Goal: Use online tool/utility

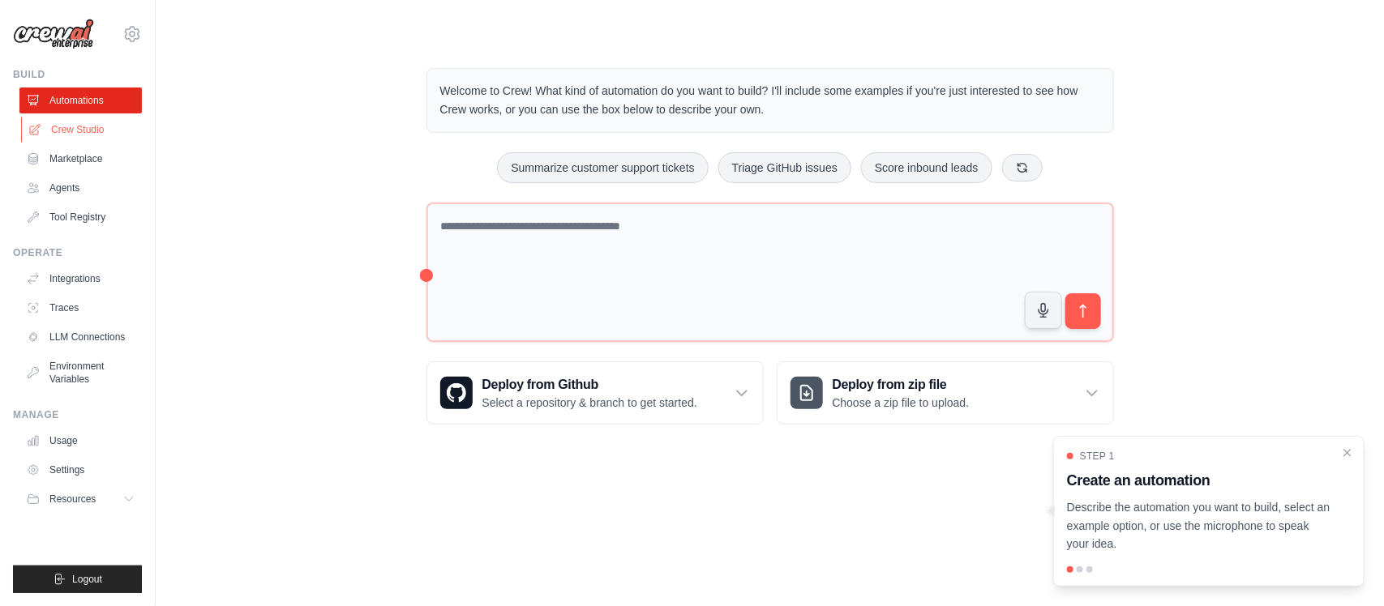
click at [90, 127] on link "Crew Studio" at bounding box center [82, 130] width 122 height 26
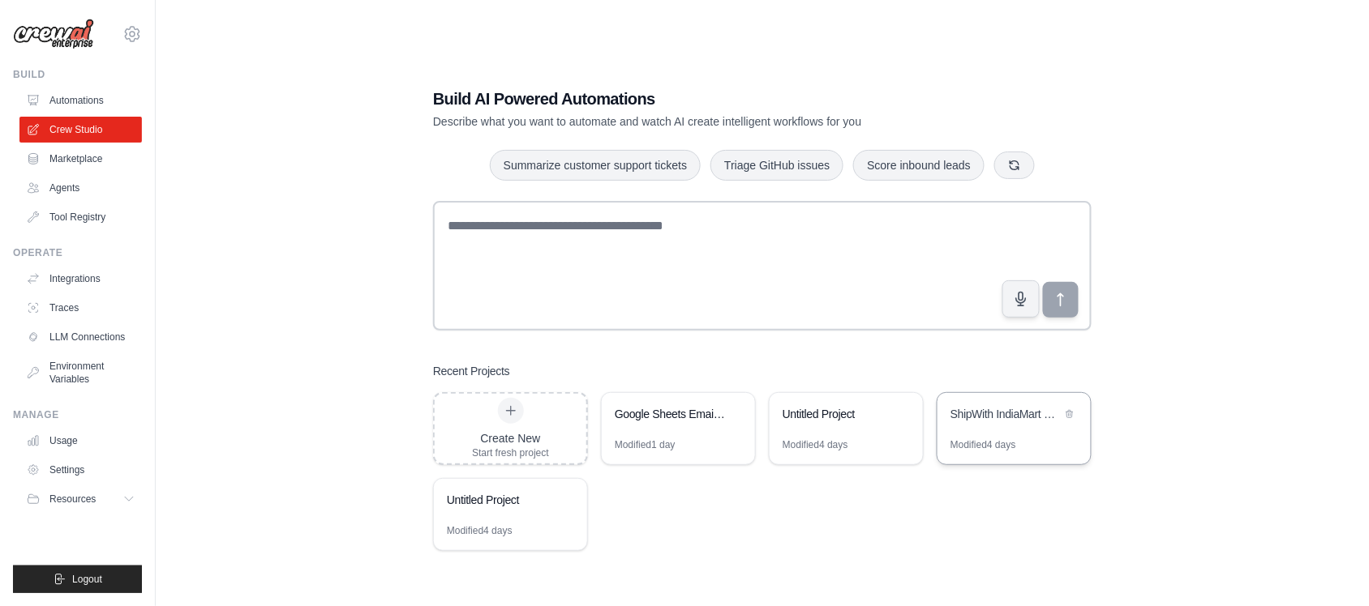
click at [1006, 444] on div "Modified 4 days" at bounding box center [983, 445] width 66 height 13
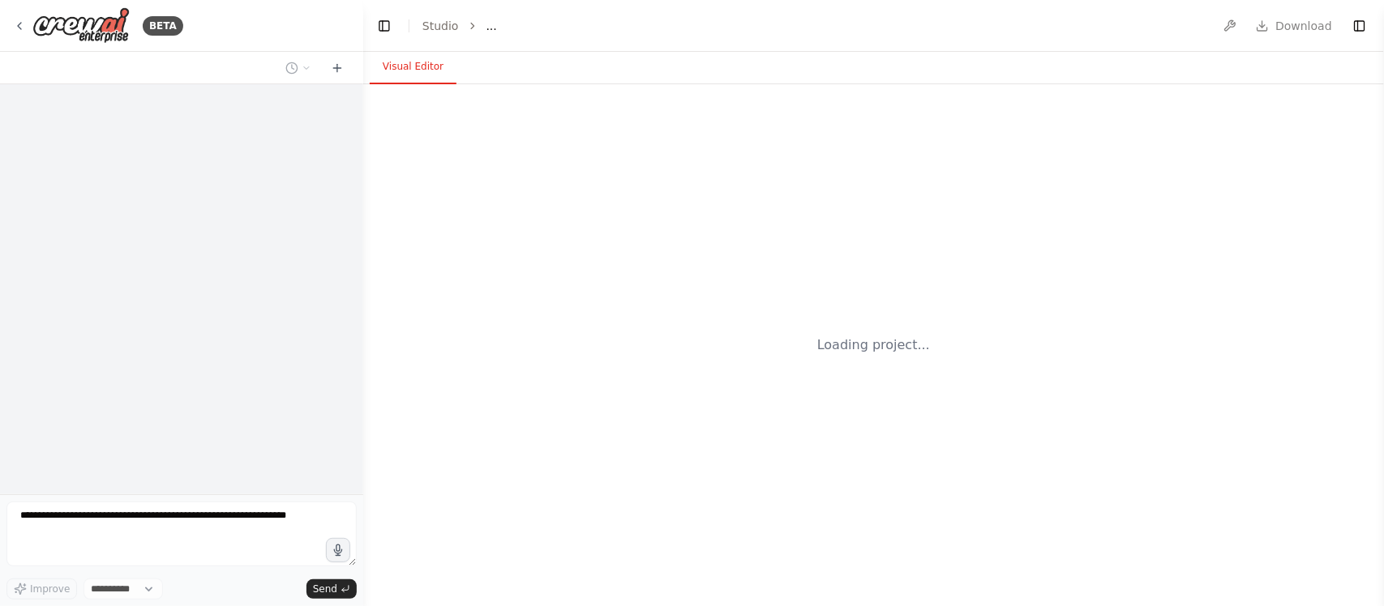
select select "****"
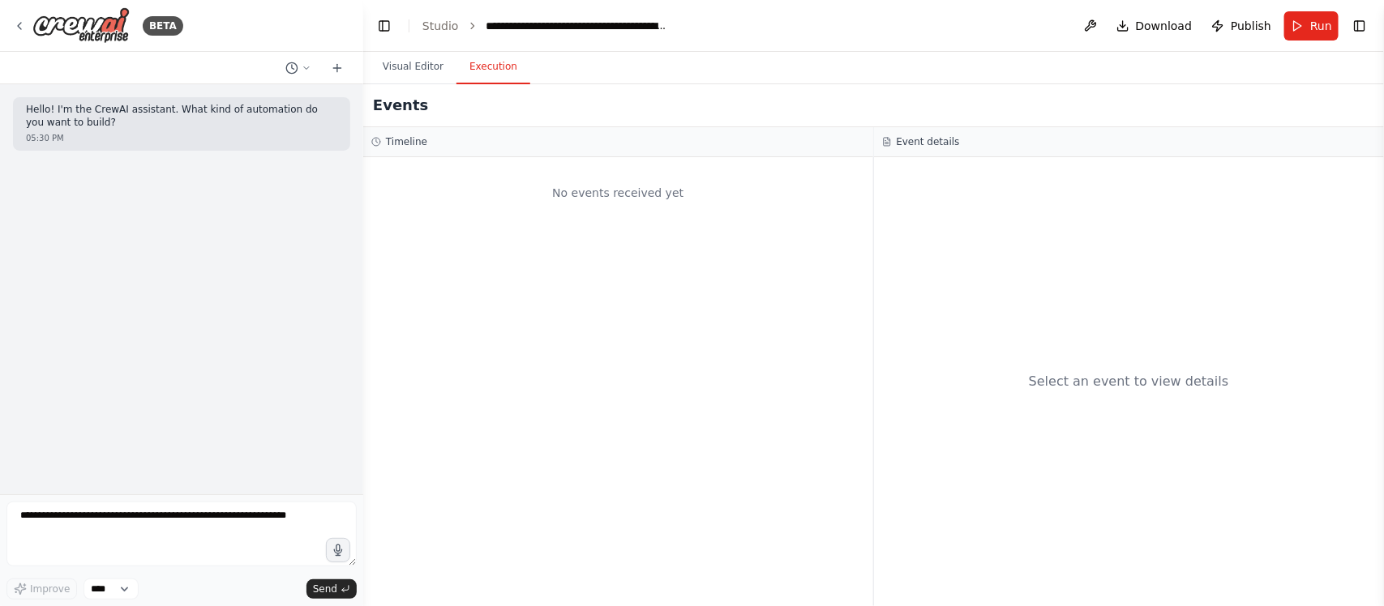
click at [493, 63] on button "Execution" at bounding box center [493, 67] width 74 height 34
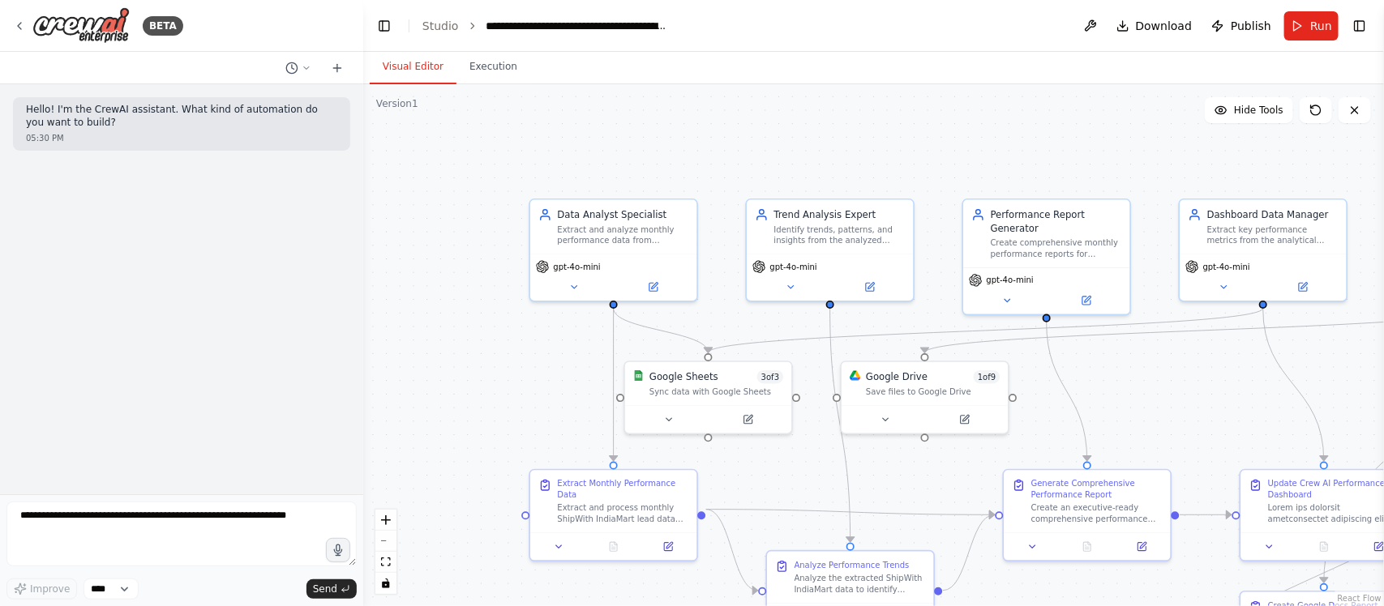
click at [411, 61] on button "Visual Editor" at bounding box center [413, 67] width 87 height 34
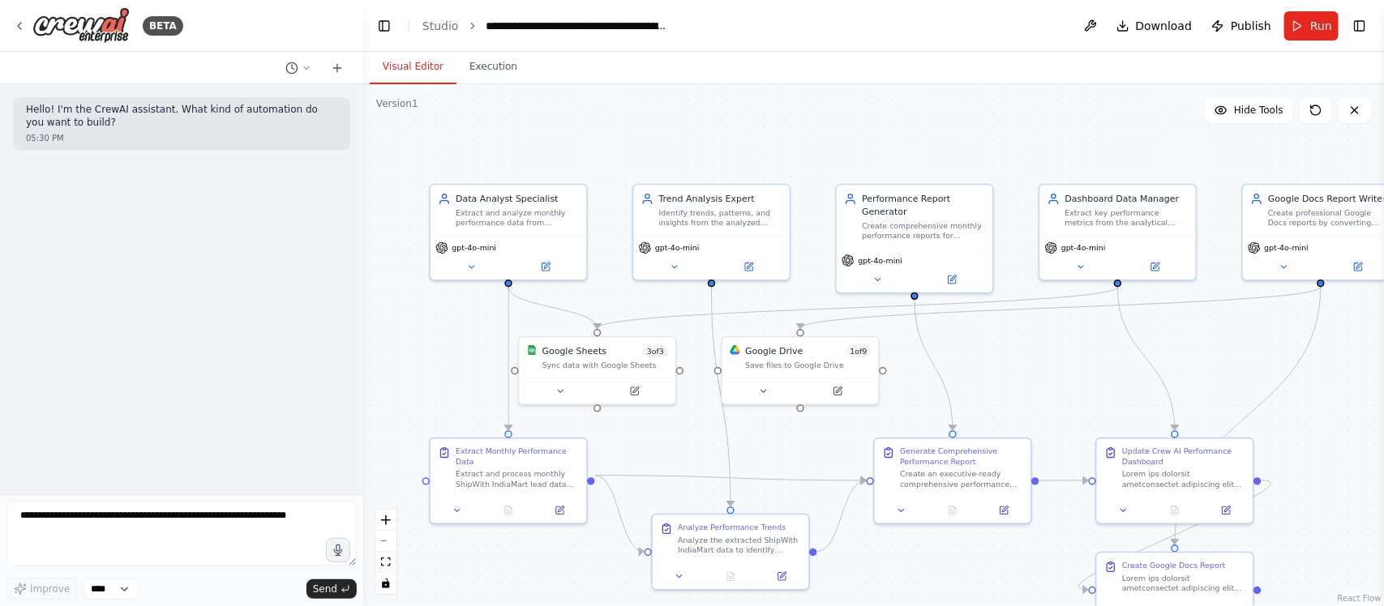
drag, startPoint x: 795, startPoint y: 165, endPoint x: 689, endPoint y: 148, distance: 106.6
click at [689, 148] on div ".deletable-edge-delete-btn { width: 20px; height: 20px; border: 0px solid #ffff…" at bounding box center [873, 345] width 1021 height 522
